Goal: Task Accomplishment & Management: Complete application form

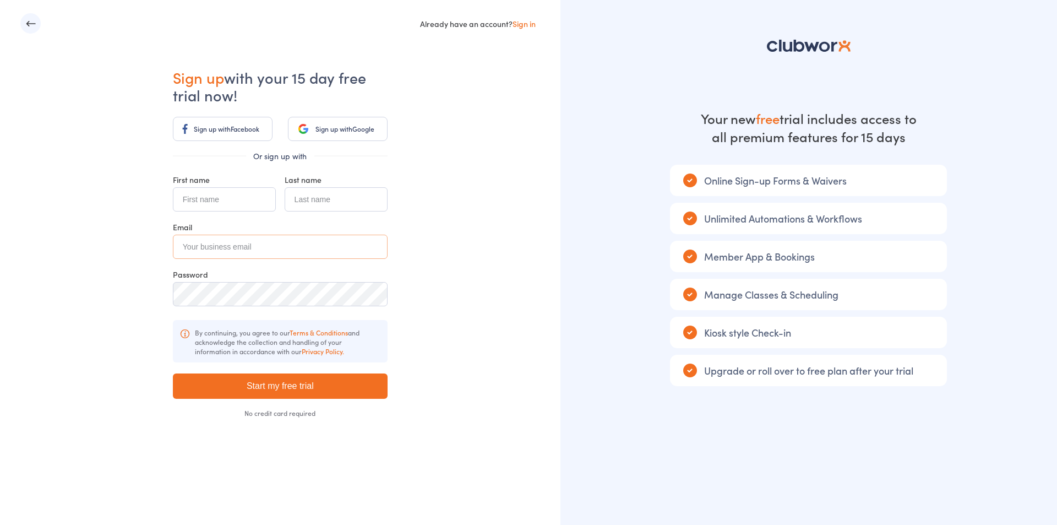
click at [280, 246] on input "email" at bounding box center [280, 247] width 215 height 24
paste input "jeloje2630@capiena.com"
type input "jeloje2630@capiena.com"
click at [215, 199] on input "text" at bounding box center [224, 199] width 103 height 24
type input "alcie"
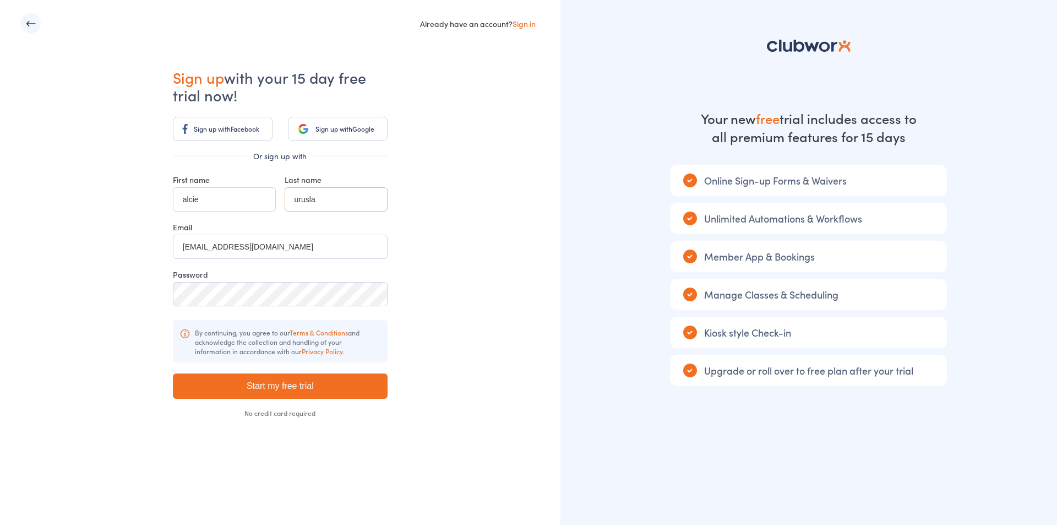
type input "urusla"
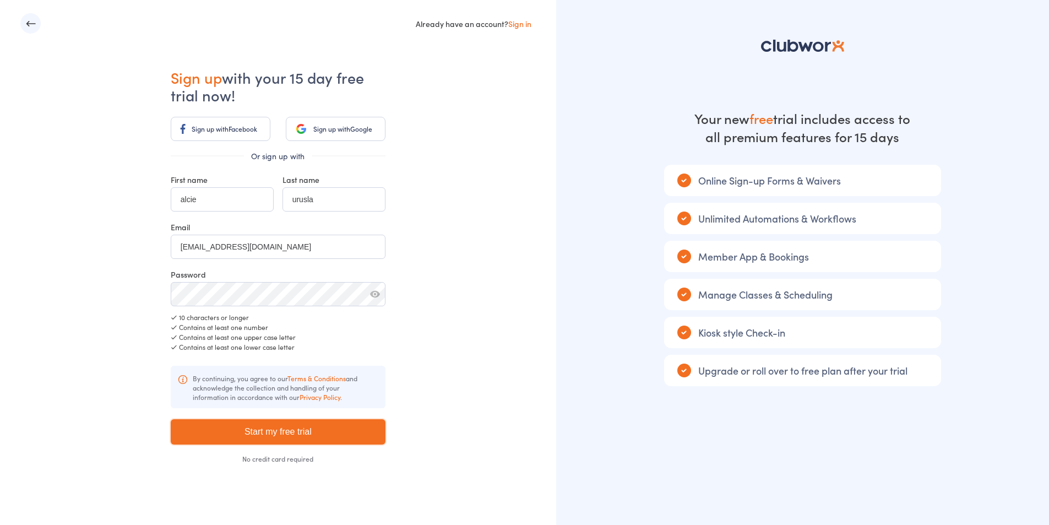
click at [252, 426] on input "Start my free trial" at bounding box center [278, 431] width 215 height 25
type input "Please wait ..."
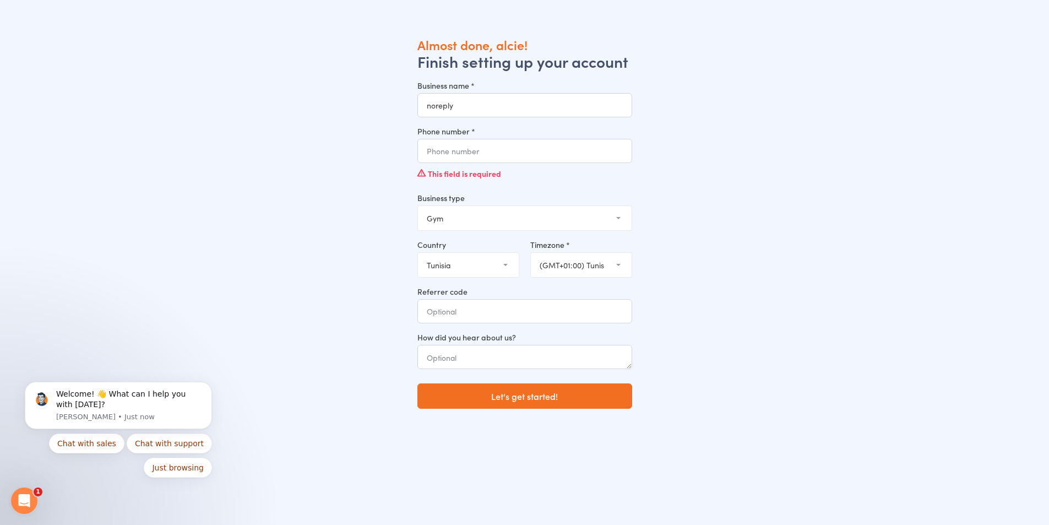
type input "noreply"
click at [488, 268] on select "United Arab Emirates (the) Austria Australia Aruba Belgium Bahrain Canada Switz…" at bounding box center [468, 265] width 101 height 24
select select "US"
click at [418, 253] on select "United Arab Emirates (the) Austria Australia Aruba Belgium Bahrain Canada Switz…" at bounding box center [468, 265] width 101 height 24
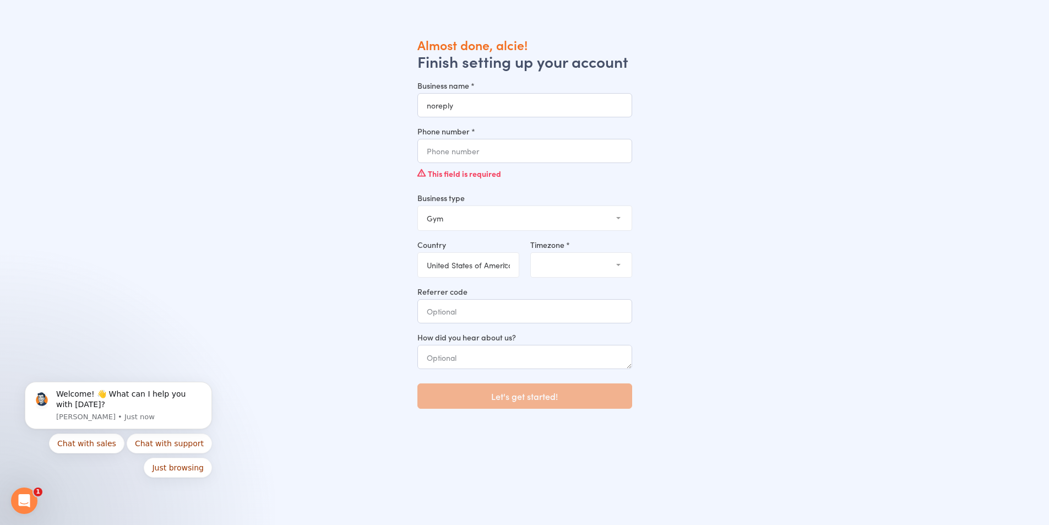
drag, startPoint x: 483, startPoint y: 138, endPoint x: 454, endPoint y: 158, distance: 35.6
click at [454, 158] on div "Phone number * This field is required" at bounding box center [524, 155] width 215 height 58
click at [454, 158] on input "Phone number *" at bounding box center [524, 151] width 215 height 24
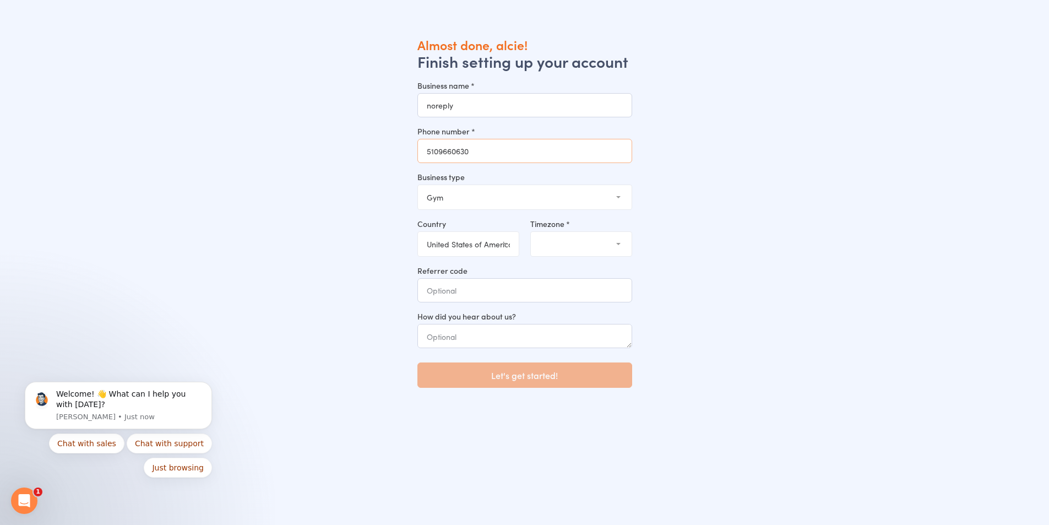
type input "5109660630"
click at [620, 250] on select "(GMT-04:00) New York (GMT-04:00) Detroit (GMT-04:00) Louisville, Kentucky (GMT-…" at bounding box center [581, 244] width 101 height 24
select select "0"
click at [531, 232] on select "(GMT-04:00) New York (GMT-04:00) Detroit (GMT-04:00) Louisville, Kentucky (GMT-…" at bounding box center [581, 244] width 101 height 24
click at [461, 375] on button "Let's get started!" at bounding box center [524, 374] width 215 height 25
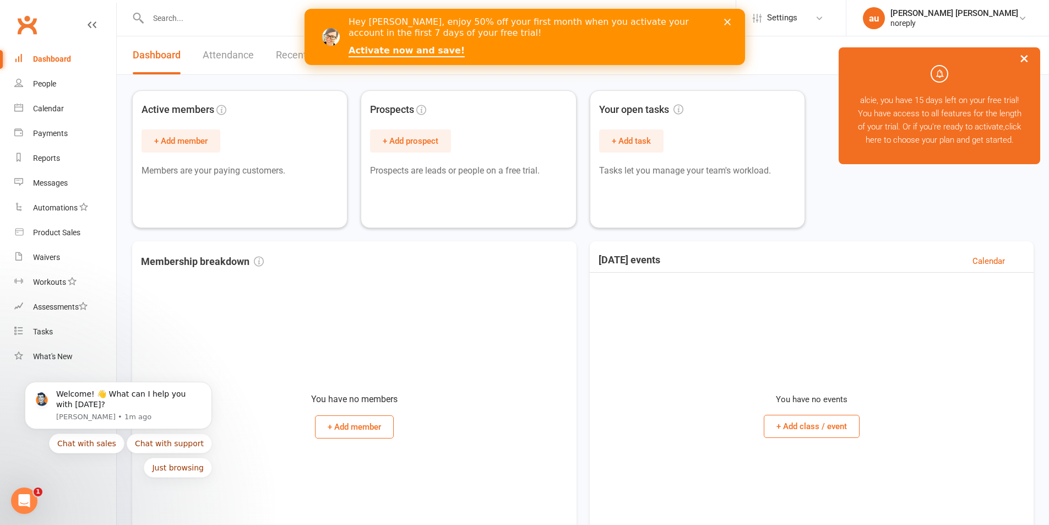
click at [732, 19] on div "Close" at bounding box center [728, 22] width 11 height 7
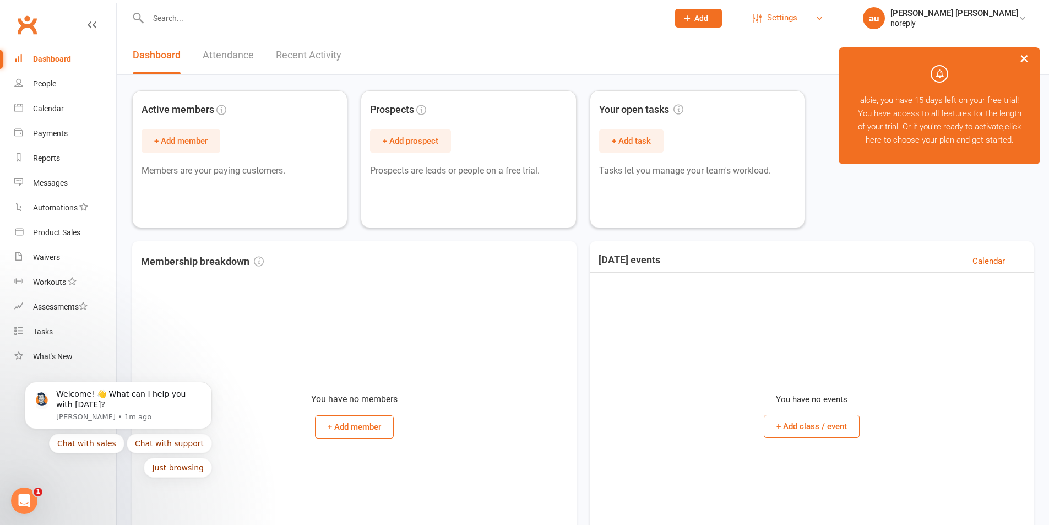
click at [797, 23] on span "Settings" at bounding box center [782, 18] width 30 height 25
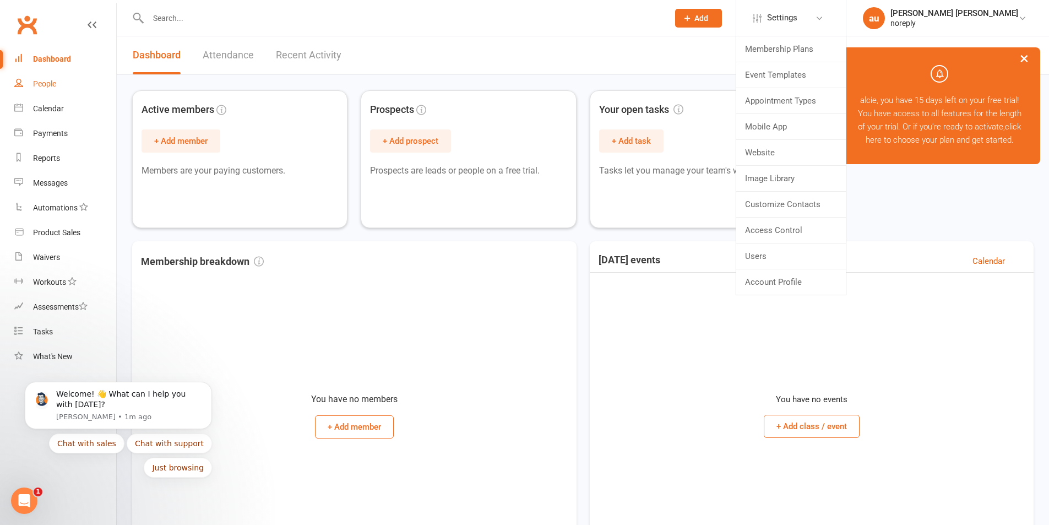
click at [52, 88] on div "People" at bounding box center [44, 83] width 23 height 9
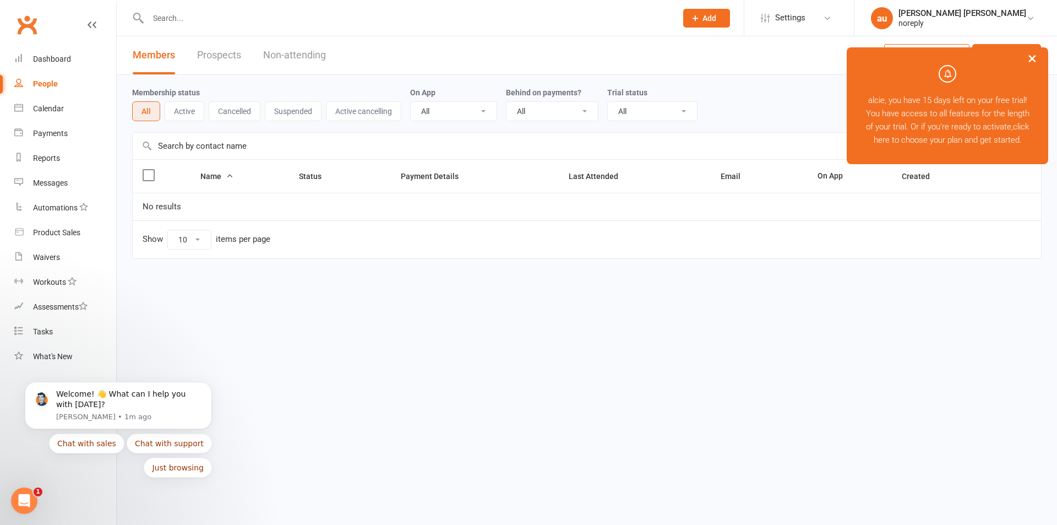
click at [1033, 60] on button "×" at bounding box center [1032, 58] width 20 height 24
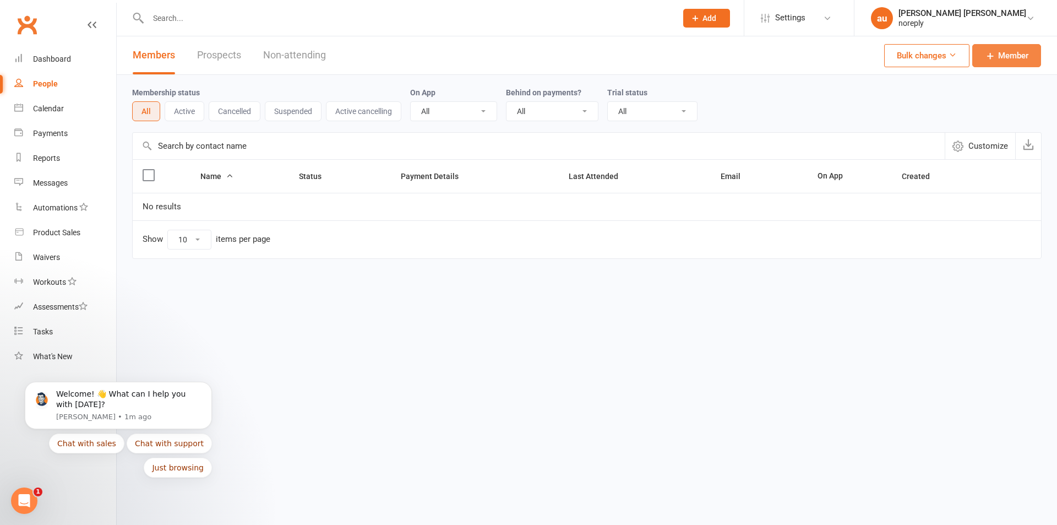
click at [1020, 61] on span "Member" at bounding box center [1013, 55] width 30 height 13
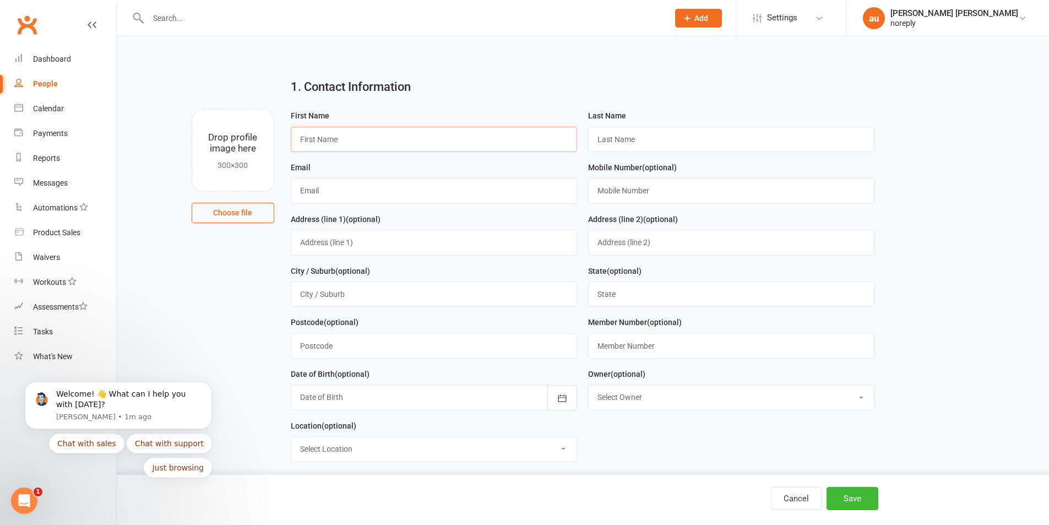
click at [483, 145] on input "text" at bounding box center [434, 139] width 287 height 25
type input "adaz"
click at [663, 143] on input "text" at bounding box center [731, 139] width 287 height 25
type input "ada"
click at [481, 199] on input "text" at bounding box center [434, 190] width 287 height 25
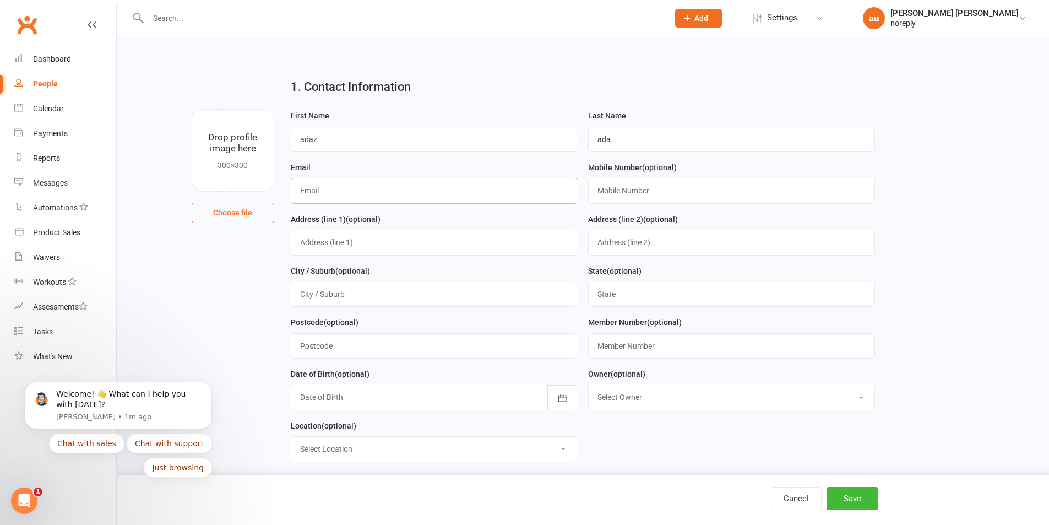
type input "[EMAIL_ADDRESS][DOMAIN_NAME]"
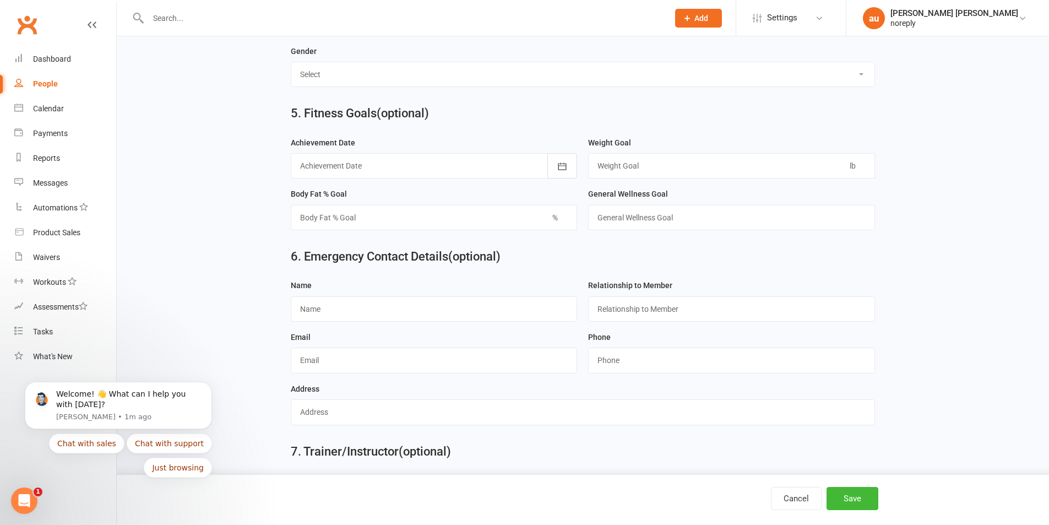
scroll to position [954, 0]
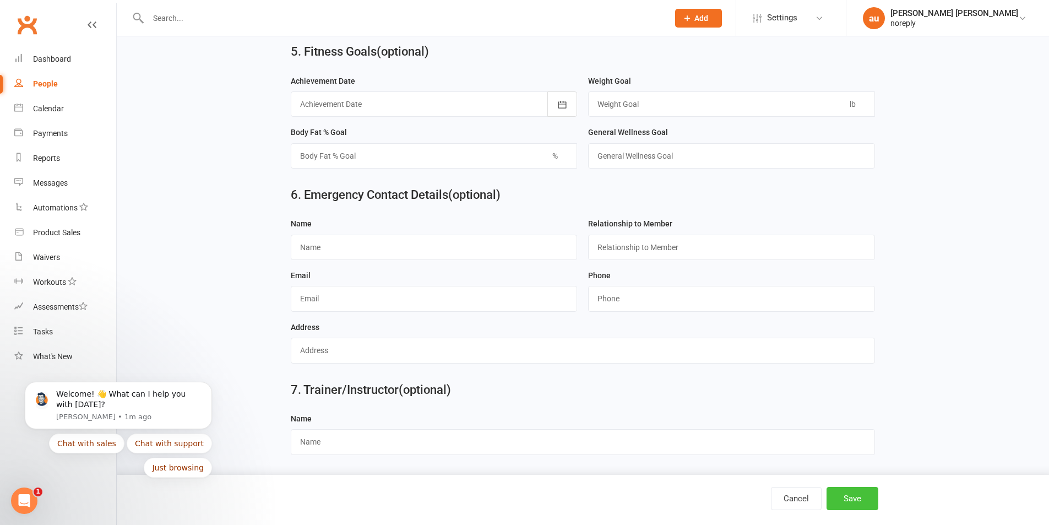
click at [847, 496] on button "Save" at bounding box center [852, 498] width 52 height 23
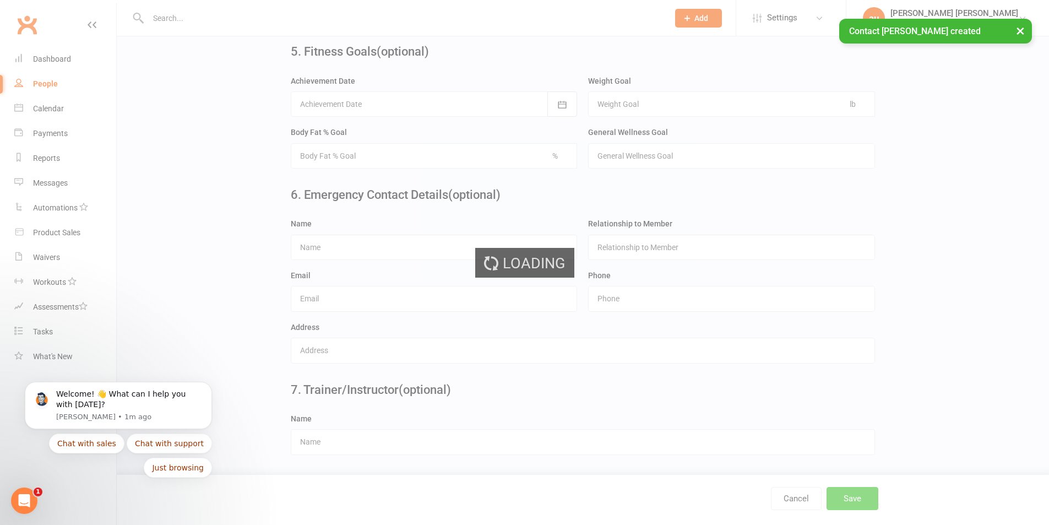
scroll to position [0, 0]
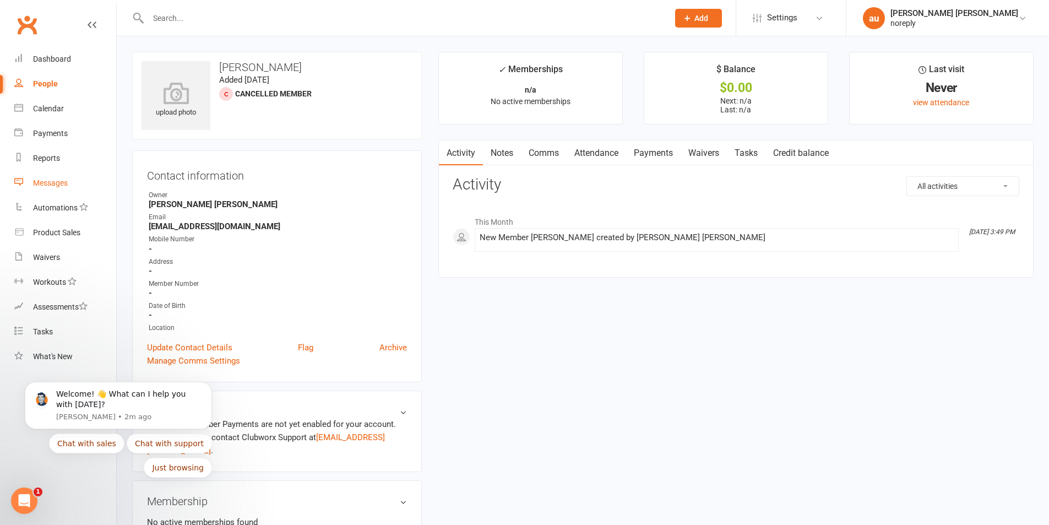
click at [58, 188] on link "Messages" at bounding box center [65, 183] width 102 height 25
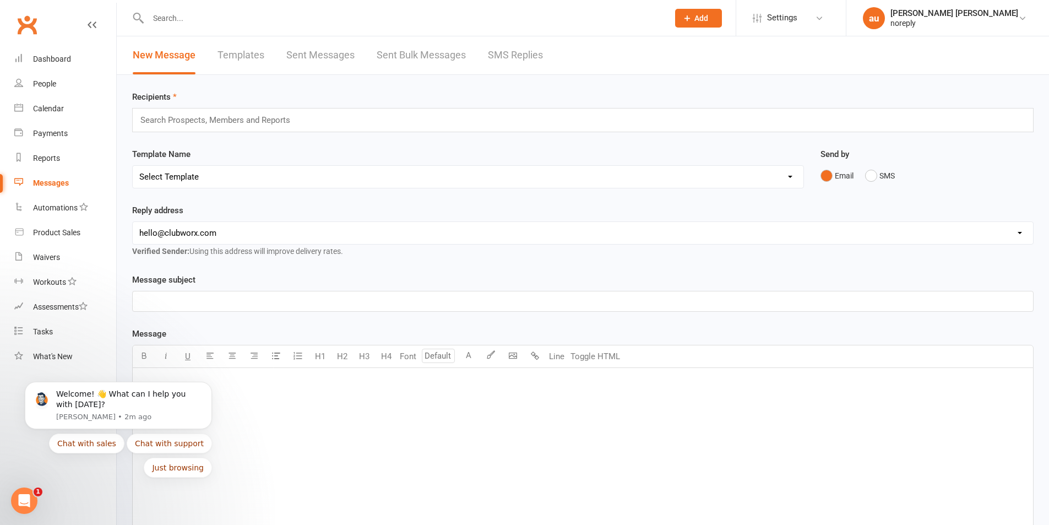
click at [230, 53] on link "Templates" at bounding box center [240, 55] width 47 height 38
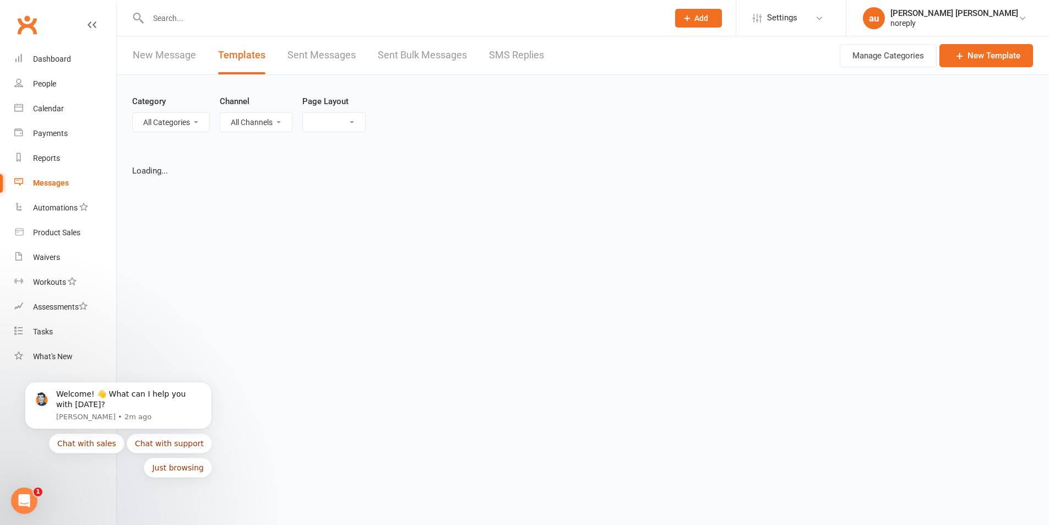
select select "grid"
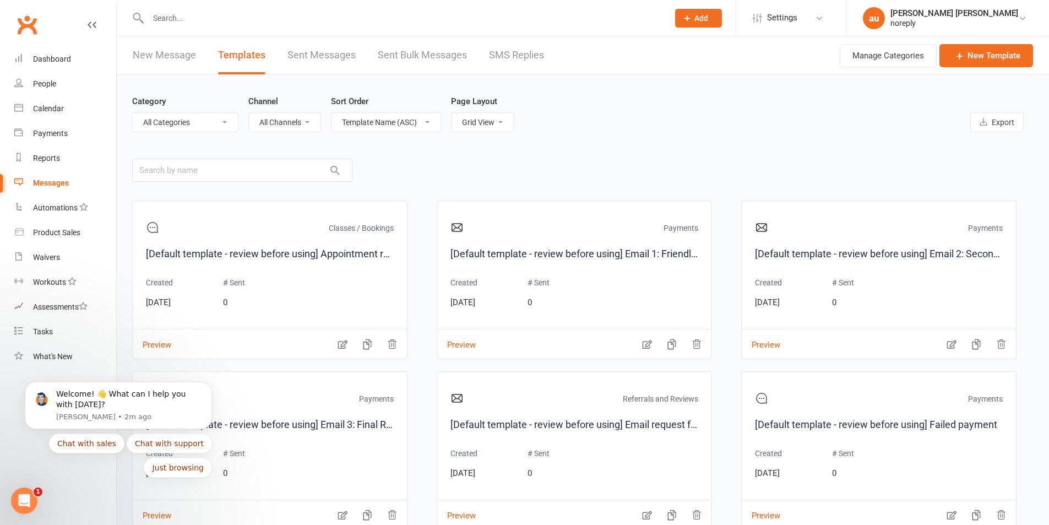
click at [160, 55] on link "New Message" at bounding box center [164, 55] width 63 height 38
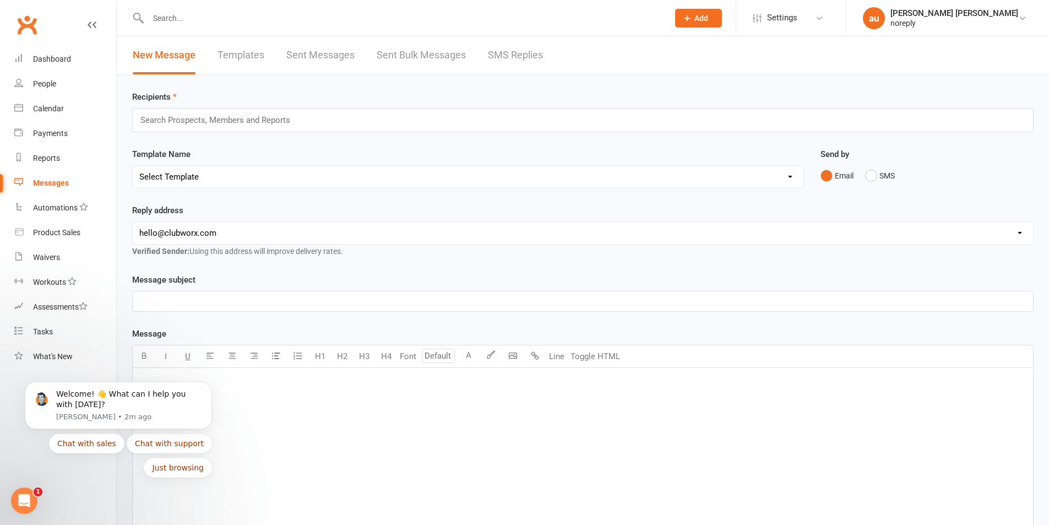
click at [220, 118] on input "text" at bounding box center [219, 120] width 161 height 14
type input "[EMAIL_ADDRESS][DOMAIN_NAME]"
click at [220, 200] on div "Template Name Select Template [SMS] [Default template - review before using] Ap…" at bounding box center [468, 176] width 688 height 56
click at [231, 303] on p "﻿" at bounding box center [582, 301] width 887 height 13
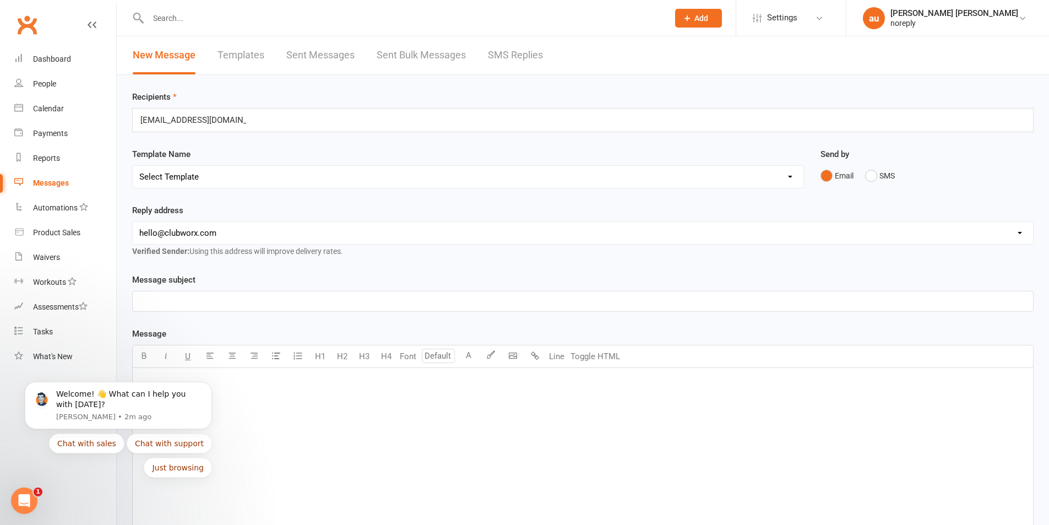
click at [231, 303] on p "﻿" at bounding box center [582, 301] width 887 height 13
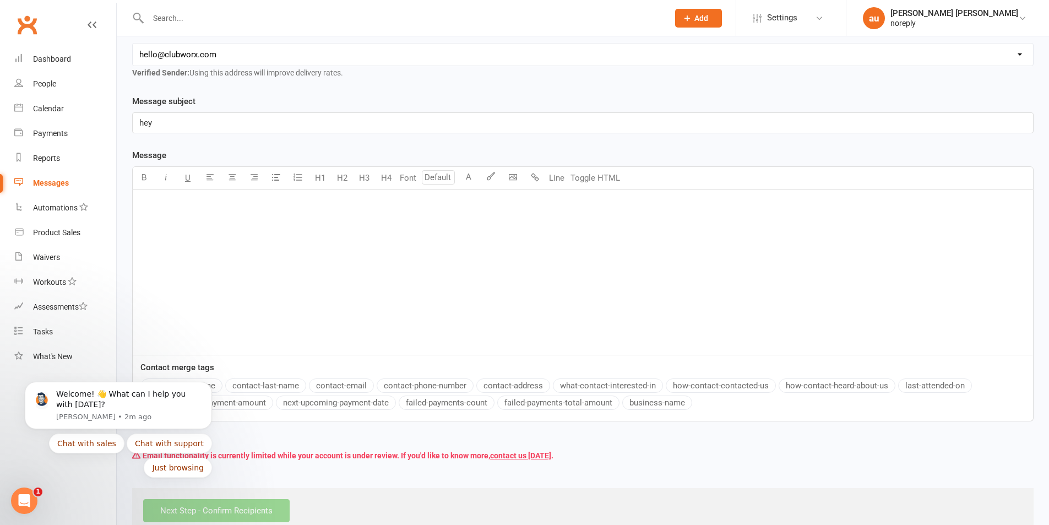
scroll to position [195, 0]
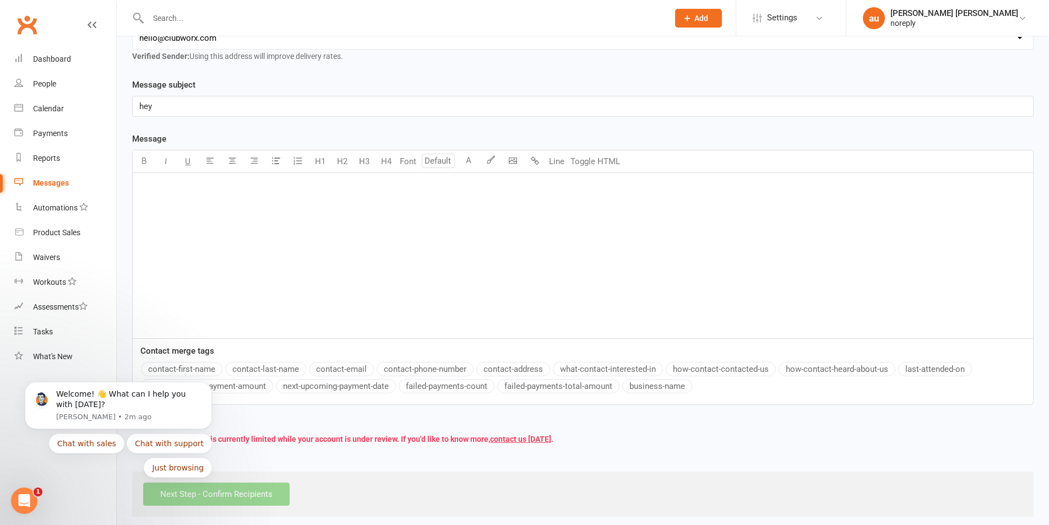
click at [310, 287] on div "﻿" at bounding box center [583, 255] width 900 height 165
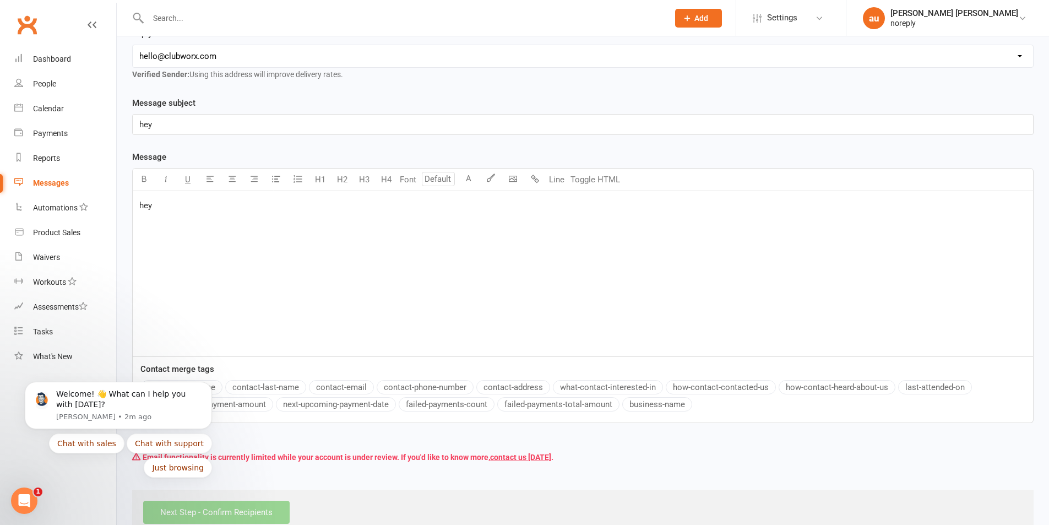
scroll to position [0, 0]
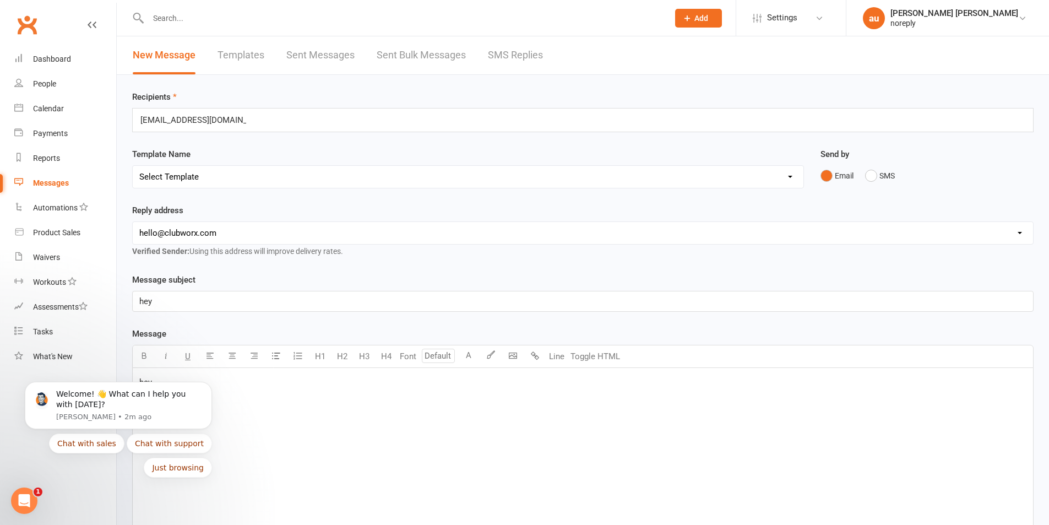
click at [245, 57] on link "Templates" at bounding box center [240, 55] width 47 height 38
select select "grid"
